Goal: Information Seeking & Learning: Understand process/instructions

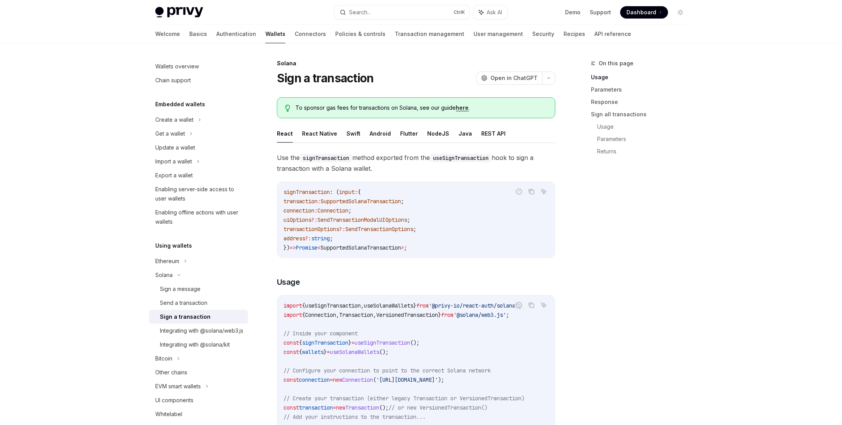
click at [306, 219] on span "uiOptions" at bounding box center [298, 219] width 28 height 7
copy span "uiOptions"
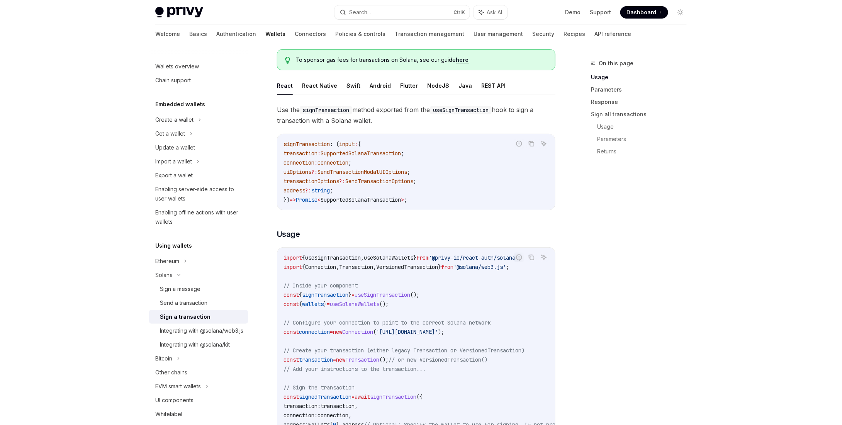
scroll to position [116, 0]
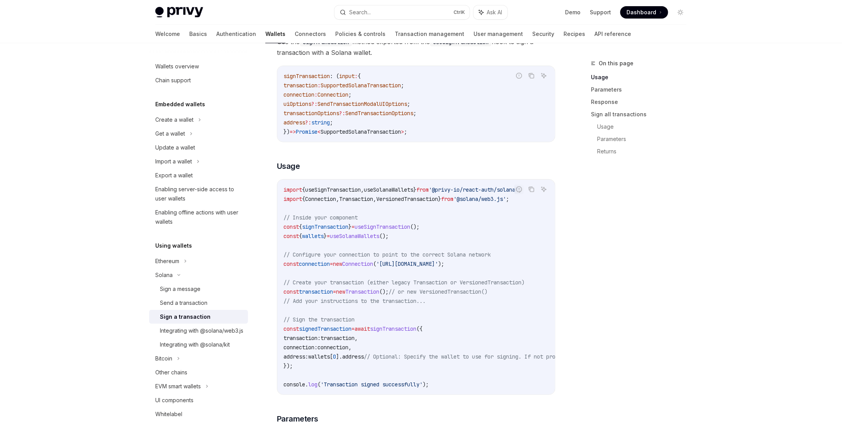
click at [399, 102] on span "SendTransactionModalUIOptions" at bounding box center [363, 103] width 90 height 7
copy span "SendTransactionModalUIOptions"
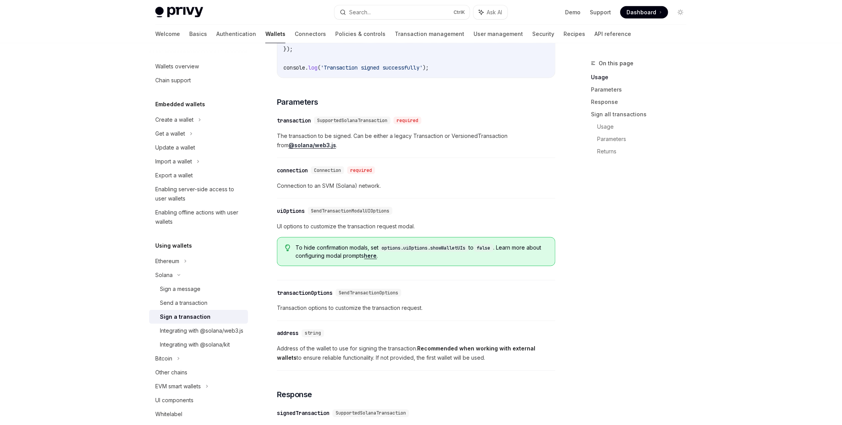
click at [335, 211] on span "SendTransactionModalUIOptions" at bounding box center [350, 211] width 78 height 6
click at [394, 180] on div "​ connection Connection required Connection to an SVM (Solana) network." at bounding box center [416, 180] width 279 height 37
click at [350, 209] on span "SendTransactionModalUIOptions" at bounding box center [350, 211] width 78 height 6
copy span "SendTransactionModalUIOptions"
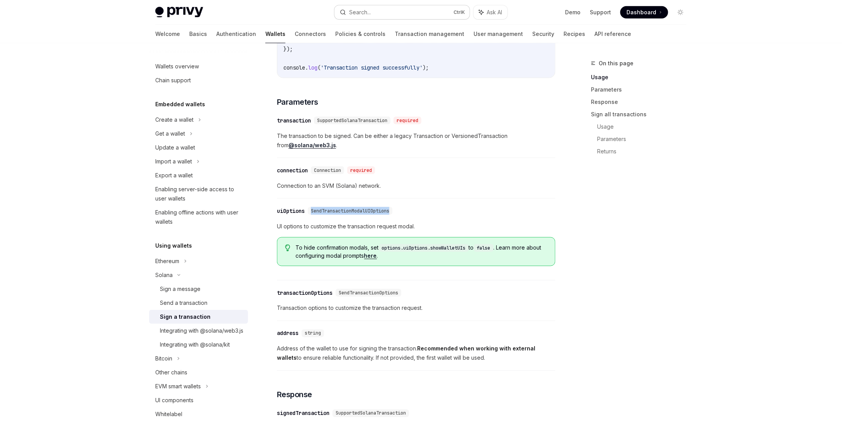
click at [381, 8] on button "Search... Ctrl K" at bounding box center [402, 12] width 135 height 14
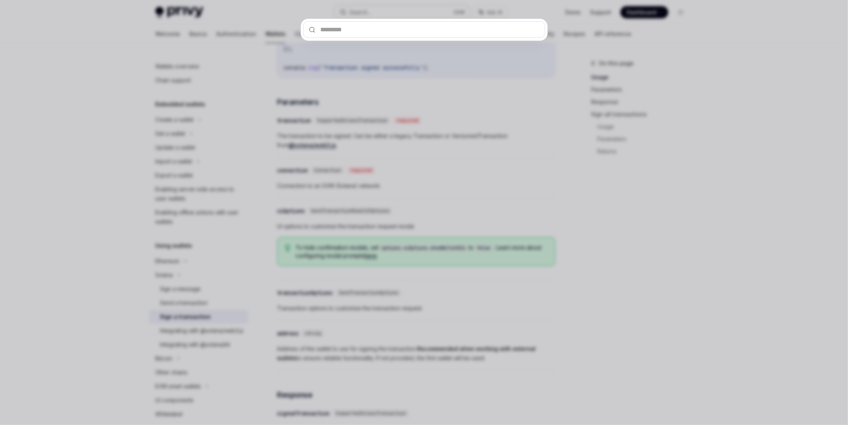
type input "**********"
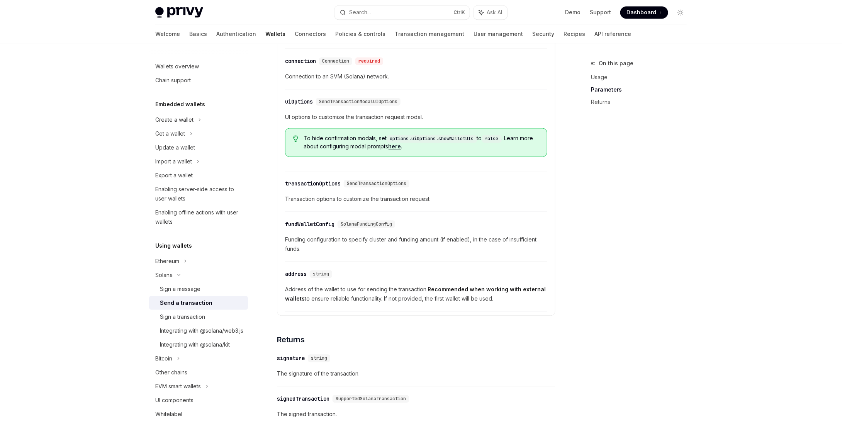
scroll to position [970, 0]
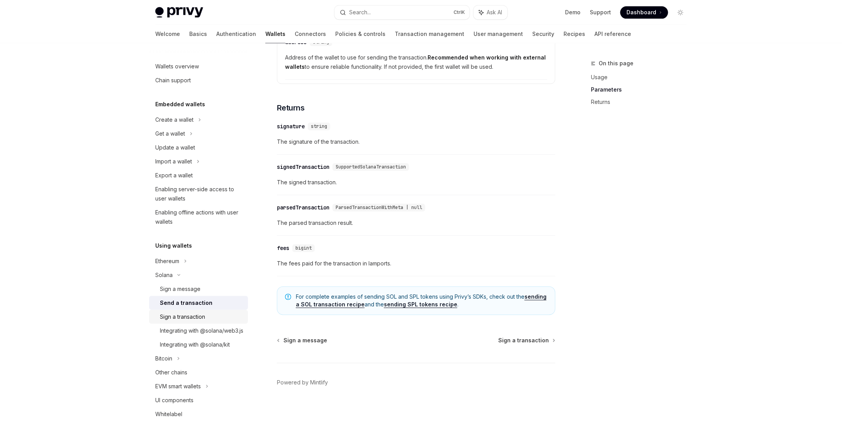
click at [183, 310] on link "Sign a transaction" at bounding box center [198, 317] width 99 height 14
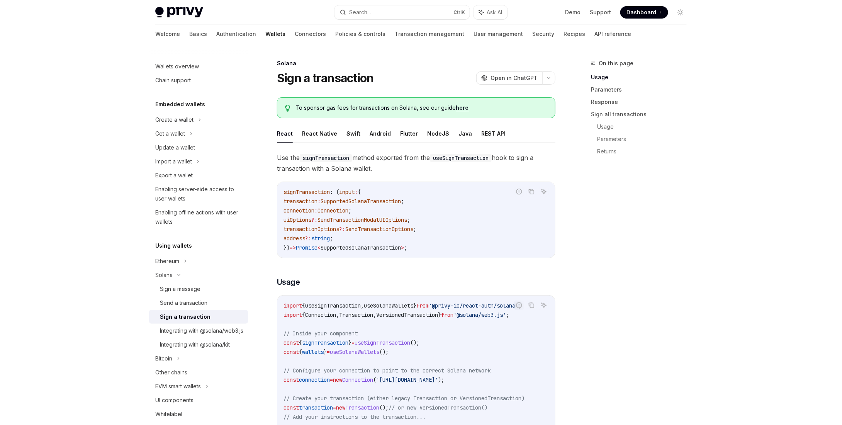
click at [183, 314] on div "Sign a transaction" at bounding box center [185, 316] width 51 height 9
type textarea "*"
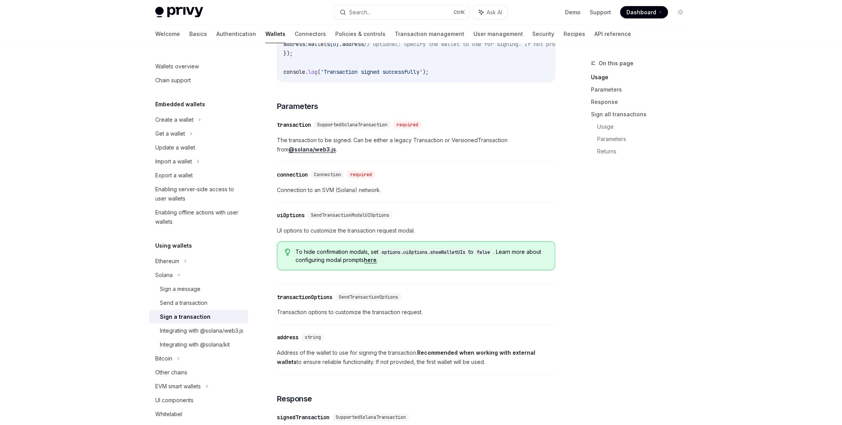
scroll to position [425, 0]
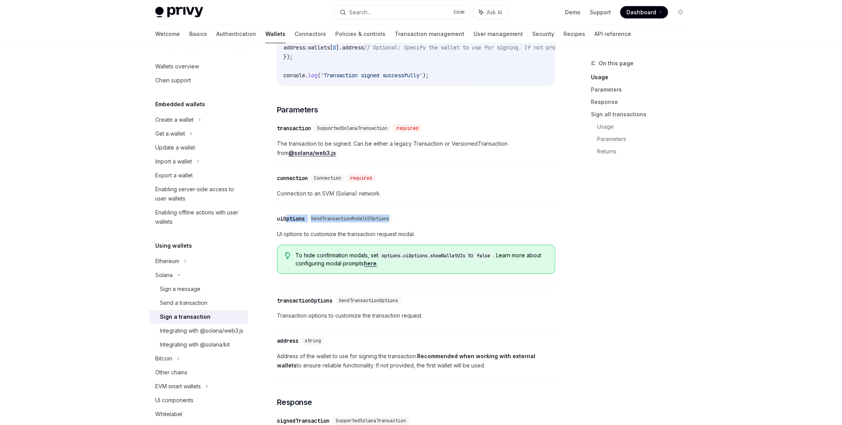
drag, startPoint x: 303, startPoint y: 221, endPoint x: 286, endPoint y: 223, distance: 17.1
click at [286, 222] on div "​ uiOptions SendTransactionModalUIOptions" at bounding box center [336, 219] width 119 height 8
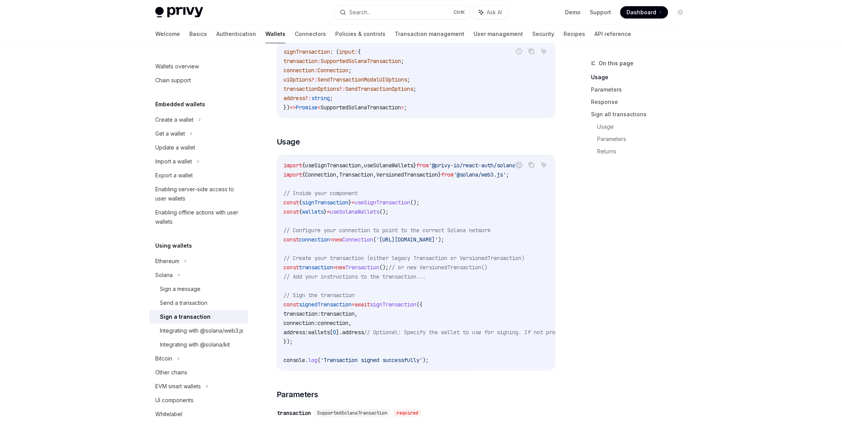
scroll to position [39, 0]
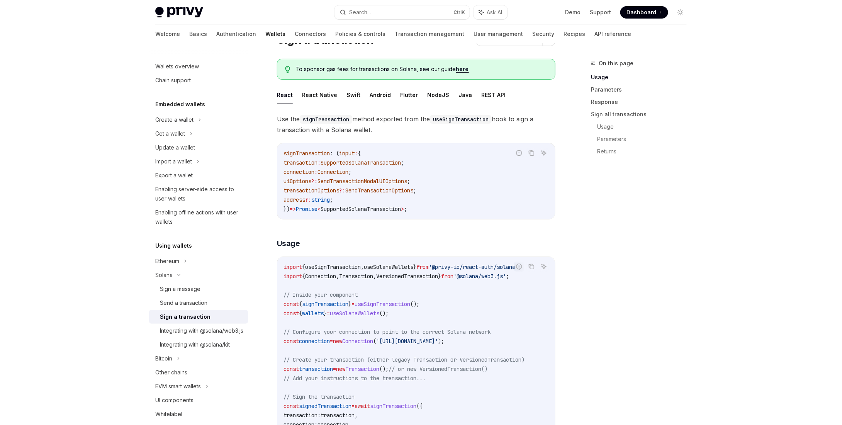
click at [307, 154] on span "signTransaction" at bounding box center [307, 153] width 46 height 7
copy span "signTransaction"
drag, startPoint x: 425, startPoint y: 180, endPoint x: 282, endPoint y: 180, distance: 143.3
click at [282, 180] on div "signTransaction : ( input : { transaction : SupportedSolanaTransaction ; connec…" at bounding box center [416, 181] width 278 height 76
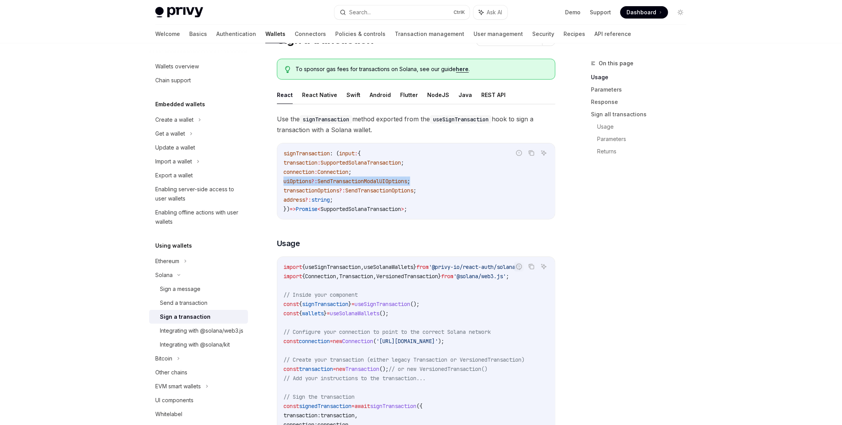
copy span "uiOptions ?: SendTransactionModalUIOptions ;"
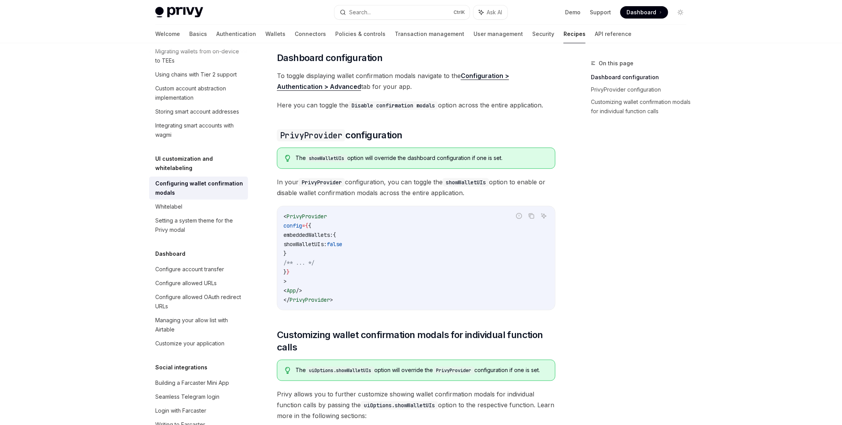
scroll to position [155, 0]
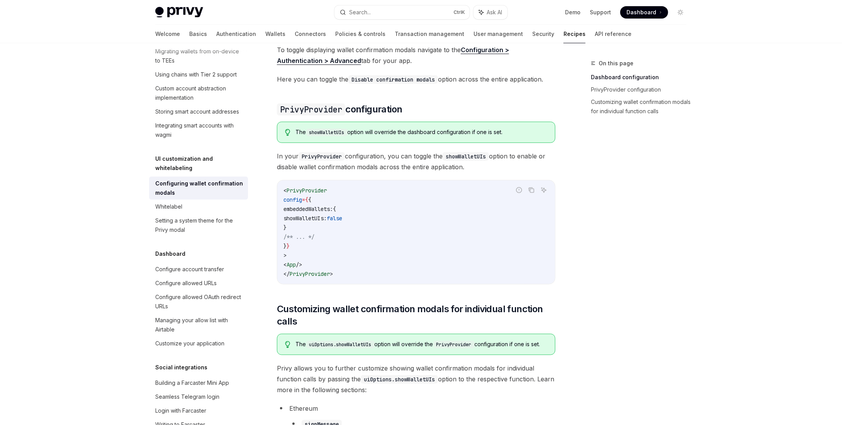
drag, startPoint x: 307, startPoint y: 224, endPoint x: 267, endPoint y: 210, distance: 42.5
click at [267, 210] on div "UI customization and whitelabeling Configuring wallet confirmation modals OpenA…" at bounding box center [344, 267] width 426 height 726
copy code "embeddedWallets: { showWalletUIs: false }"
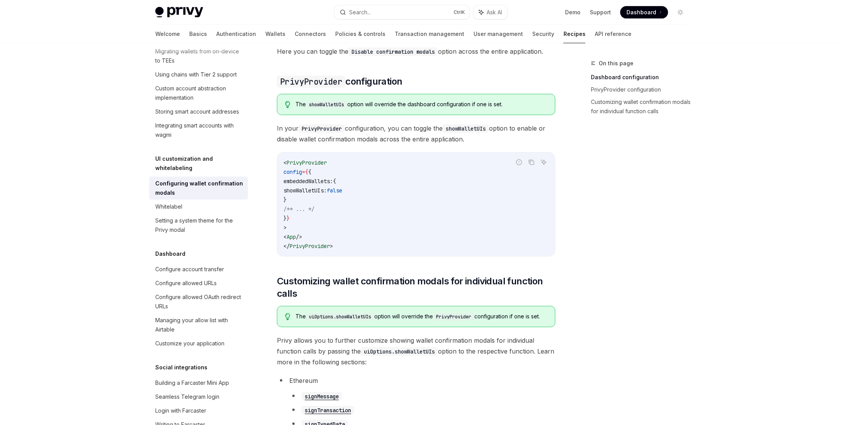
scroll to position [193, 0]
